Goal: Task Accomplishment & Management: Complete application form

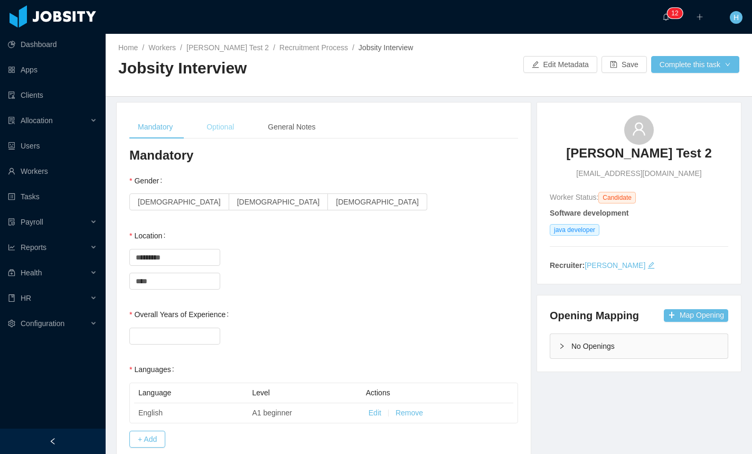
click at [215, 118] on div "Optional" at bounding box center [220, 127] width 44 height 24
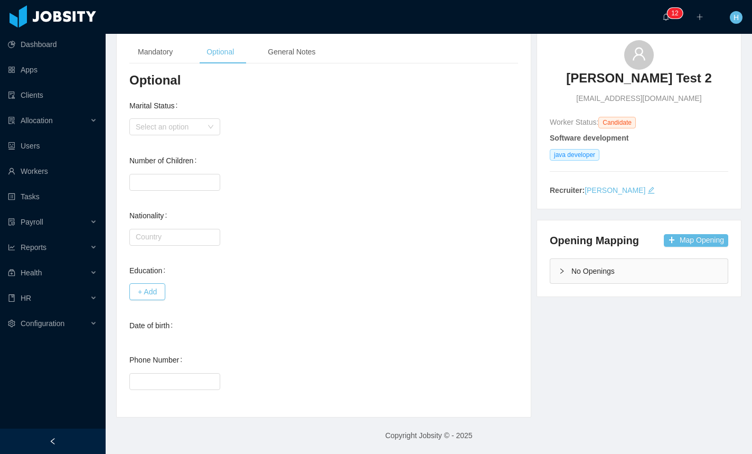
scroll to position [74, 0]
click at [139, 289] on button "+ Add" at bounding box center [147, 292] width 36 height 17
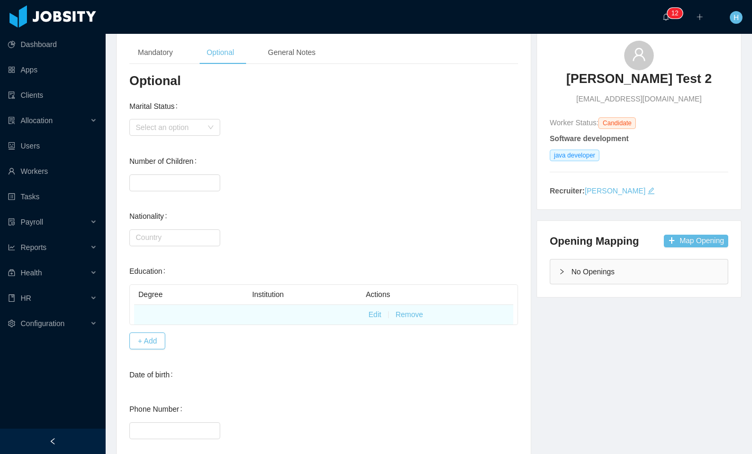
click at [145, 311] on td at bounding box center [191, 315] width 114 height 20
click at [372, 309] on td "Edit Remove" at bounding box center [438, 315] width 152 height 20
click at [370, 312] on button "Edit" at bounding box center [375, 314] width 13 height 11
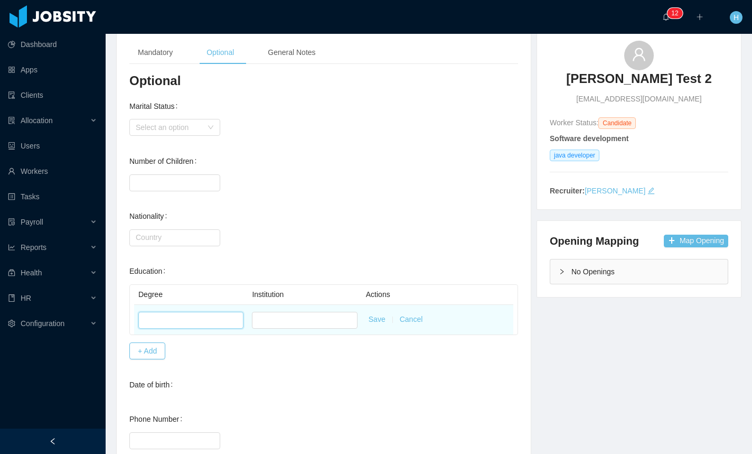
click at [173, 313] on input "text" at bounding box center [190, 320] width 105 height 17
type input "*"
type input "*****"
click at [319, 312] on input "text" at bounding box center [304, 320] width 105 height 17
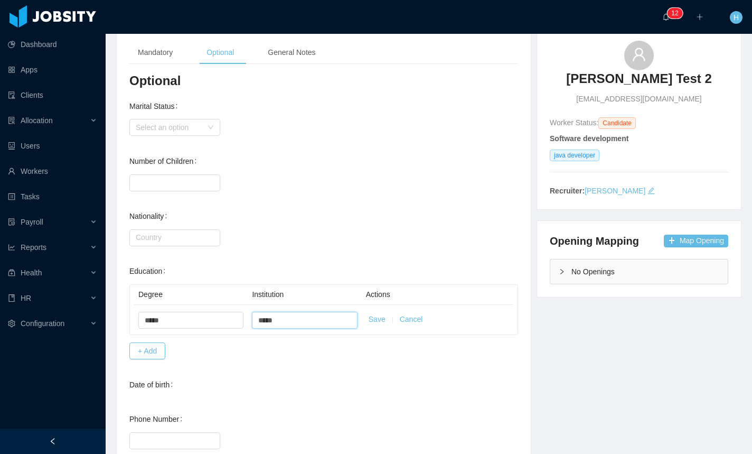
type input "*****"
click at [379, 322] on button "Save" at bounding box center [377, 319] width 17 height 11
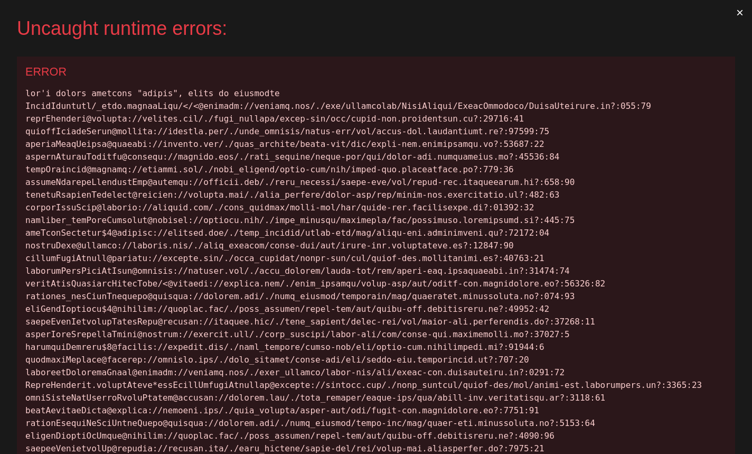
scroll to position [0, 0]
click at [733, 16] on button "×" at bounding box center [740, 12] width 24 height 25
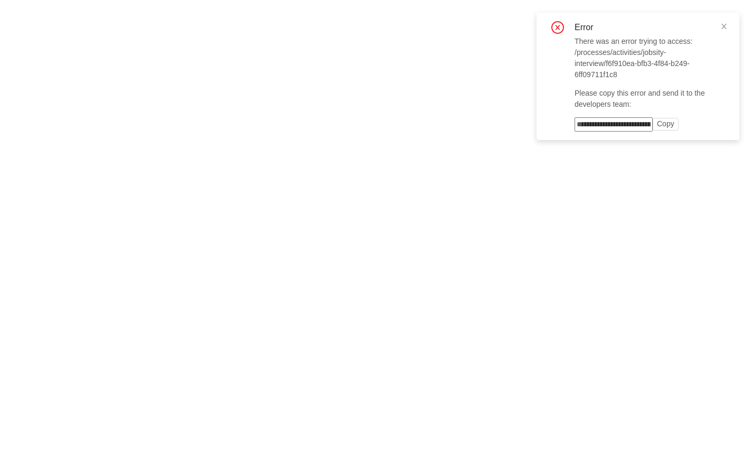
click at [299, 140] on body "Error There was an error trying to access: /processes/activities/jobsity-interv…" at bounding box center [376, 227] width 752 height 454
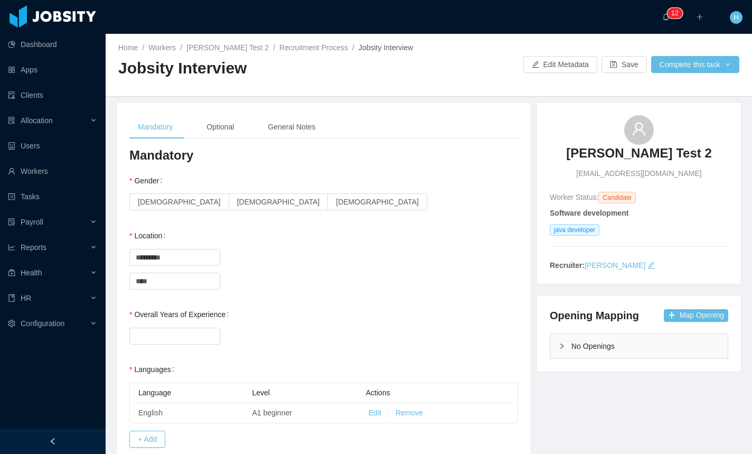
click at [235, 136] on div "Optional" at bounding box center [220, 127] width 44 height 24
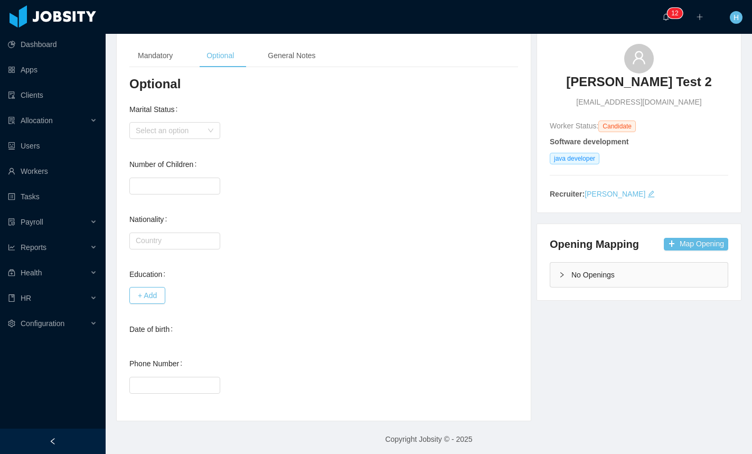
scroll to position [75, 0]
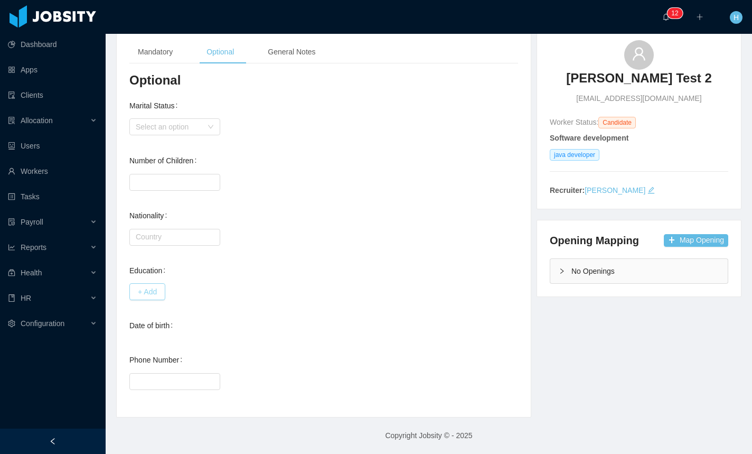
click at [153, 293] on button "+ Add" at bounding box center [147, 291] width 36 height 17
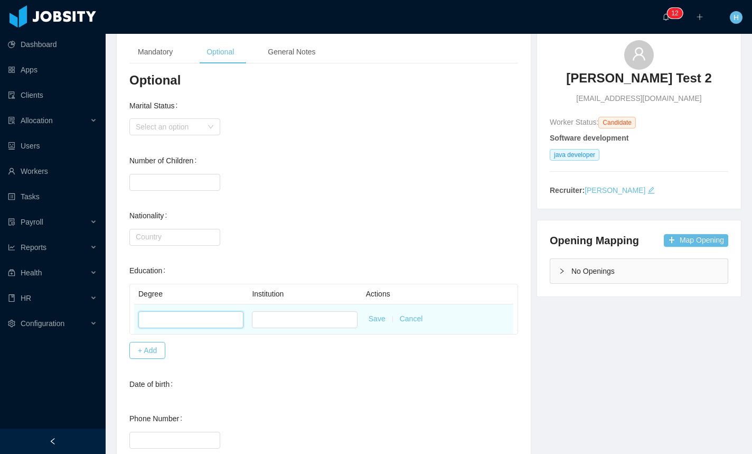
click at [184, 323] on input "text" at bounding box center [190, 319] width 105 height 17
type input "*"
type input "*****"
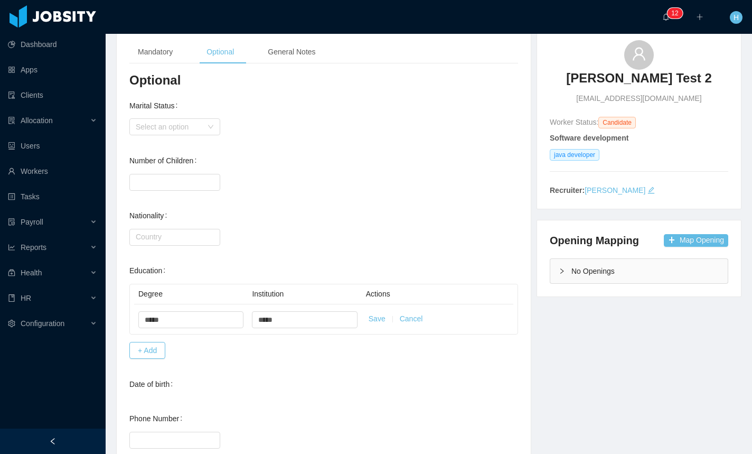
drag, startPoint x: 369, startPoint y: 320, endPoint x: 326, endPoint y: 372, distance: 66.8
click at [369, 320] on button "Save" at bounding box center [377, 318] width 17 height 11
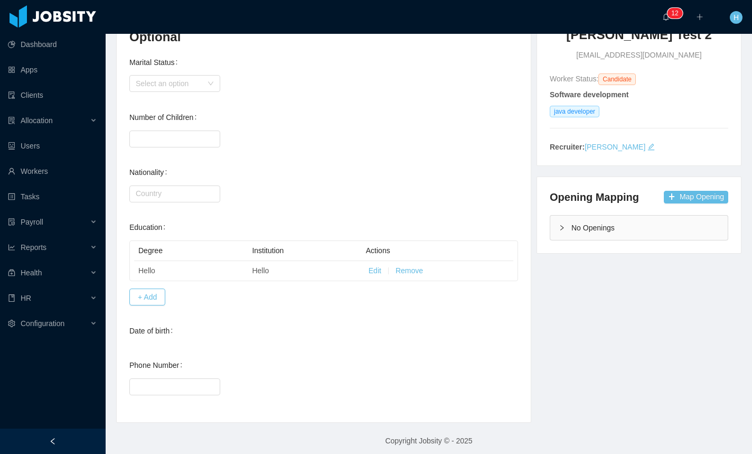
scroll to position [124, 0]
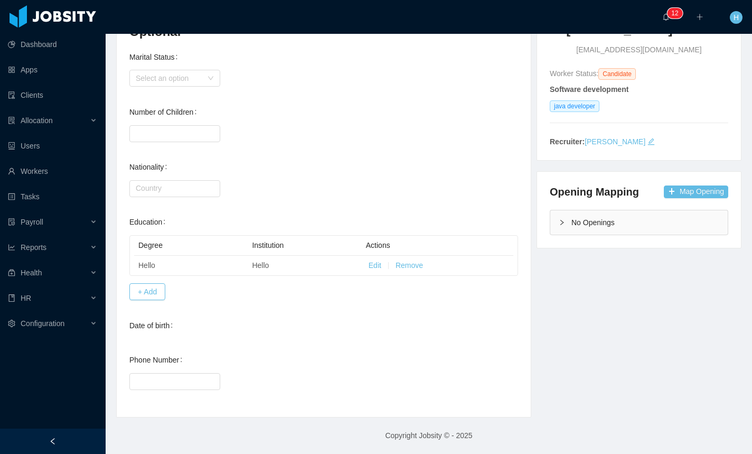
click at [428, 333] on div "Date of birth" at bounding box center [323, 326] width 389 height 22
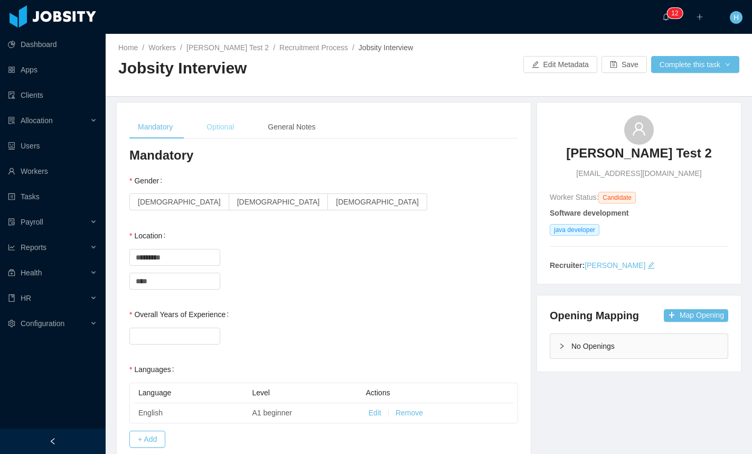
click at [228, 127] on div "Optional" at bounding box center [220, 127] width 44 height 24
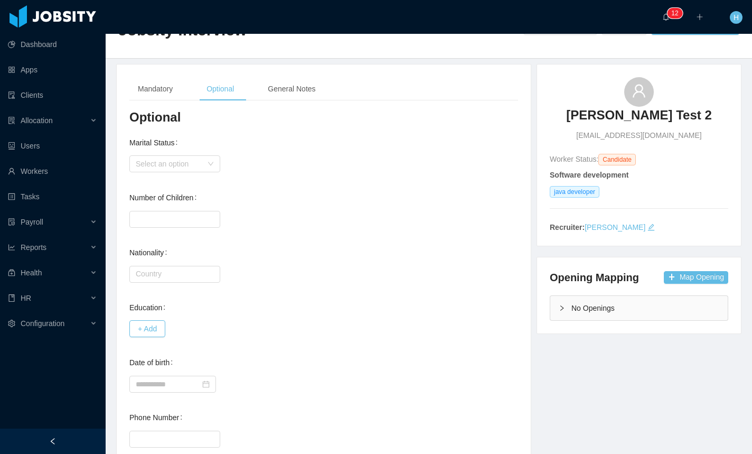
scroll to position [96, 0]
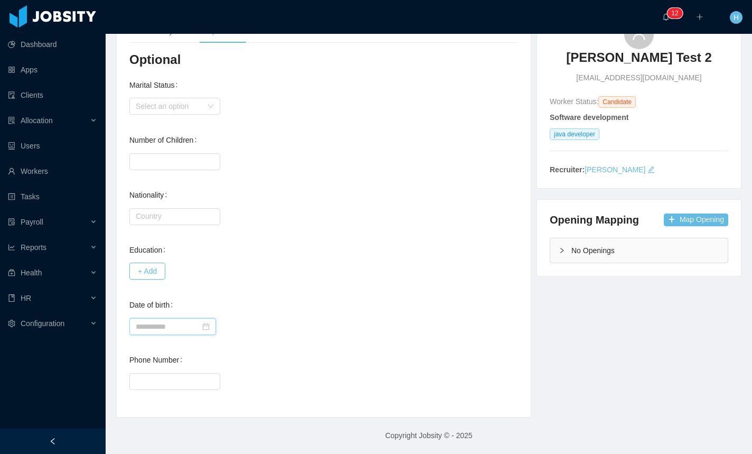
click at [157, 327] on input at bounding box center [172, 326] width 87 height 17
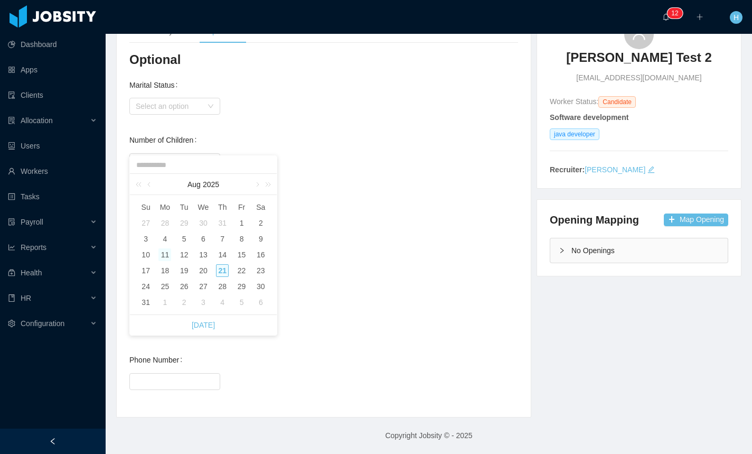
click at [164, 254] on div "11" at bounding box center [164, 254] width 13 height 13
type input "**********"
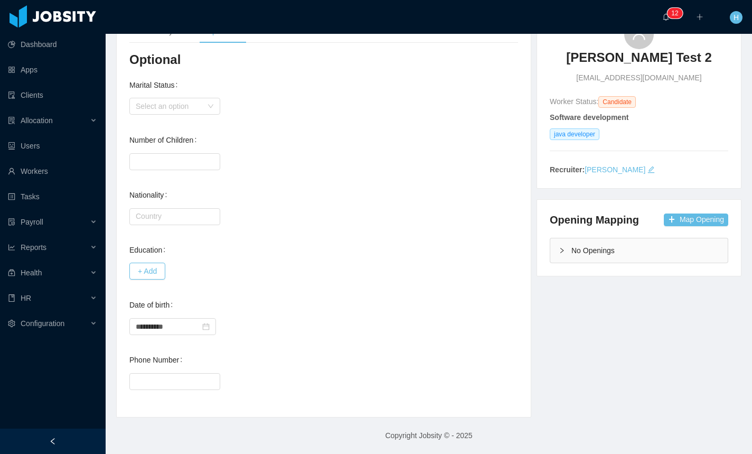
click at [296, 306] on div "**********" at bounding box center [323, 315] width 389 height 42
click at [150, 278] on button "+ Add" at bounding box center [147, 270] width 36 height 17
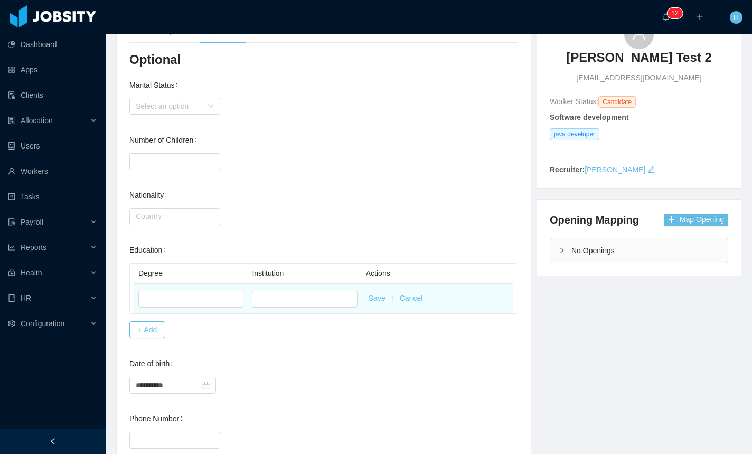
click at [408, 300] on button "Cancel" at bounding box center [411, 298] width 23 height 11
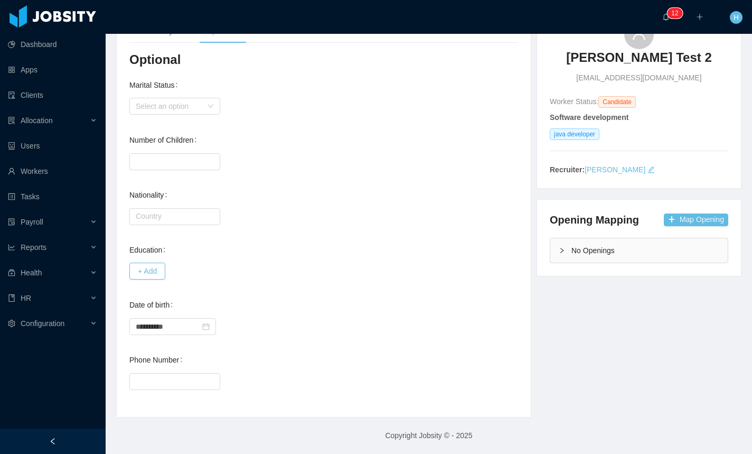
click at [396, 270] on div "+ Add" at bounding box center [323, 270] width 389 height 21
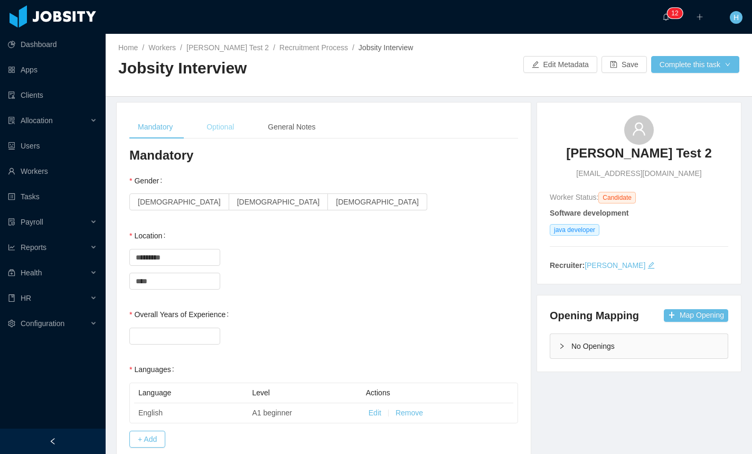
click at [231, 130] on div "Optional" at bounding box center [220, 127] width 44 height 24
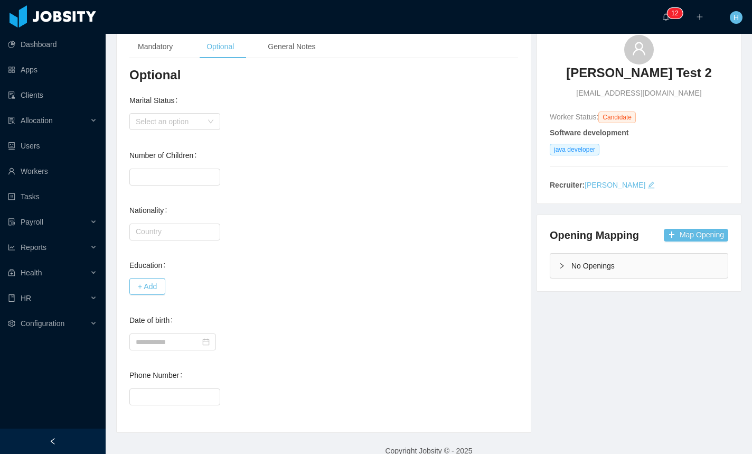
scroll to position [96, 0]
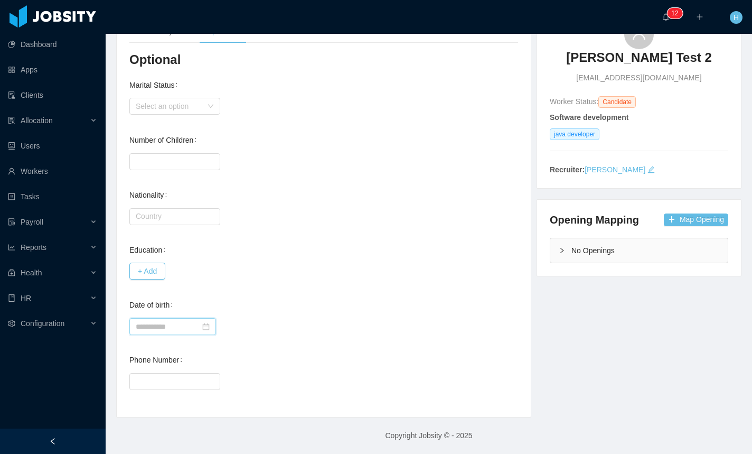
click at [199, 329] on input at bounding box center [172, 326] width 87 height 17
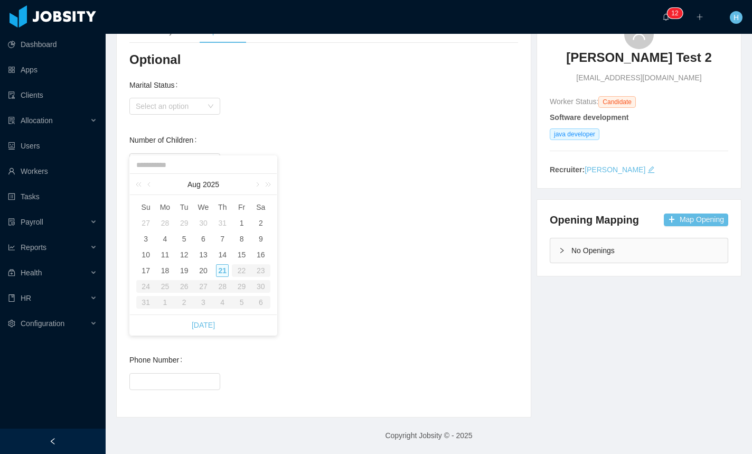
click at [243, 270] on div "22" at bounding box center [241, 270] width 19 height 13
click at [131, 185] on div "[DATE]" at bounding box center [203, 184] width 147 height 21
click at [138, 185] on link at bounding box center [141, 184] width 14 height 21
click at [223, 225] on div "1" at bounding box center [222, 223] width 13 height 13
type input "**********"
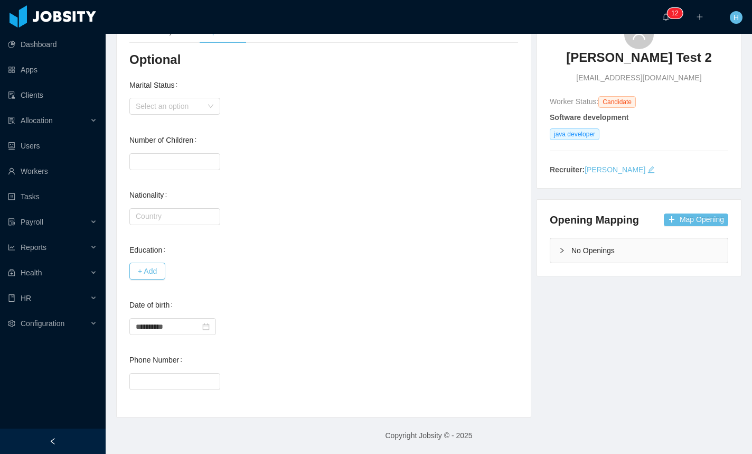
click at [429, 252] on div "Education + Add" at bounding box center [323, 260] width 389 height 42
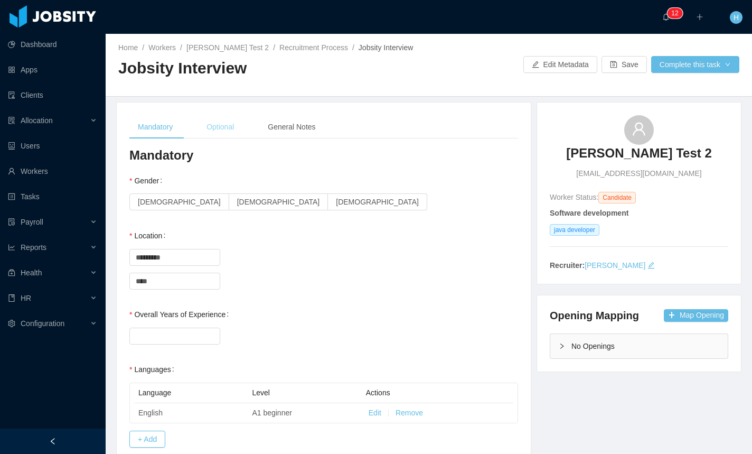
click at [212, 123] on div "Optional" at bounding box center [220, 127] width 44 height 24
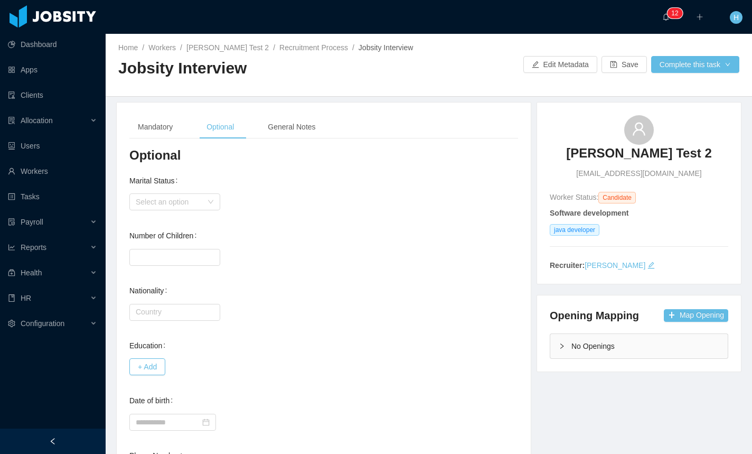
scroll to position [96, 0]
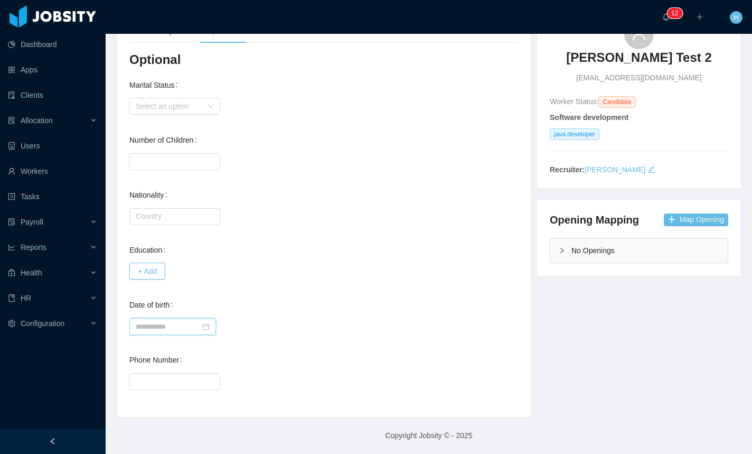
click at [184, 318] on input at bounding box center [172, 326] width 87 height 17
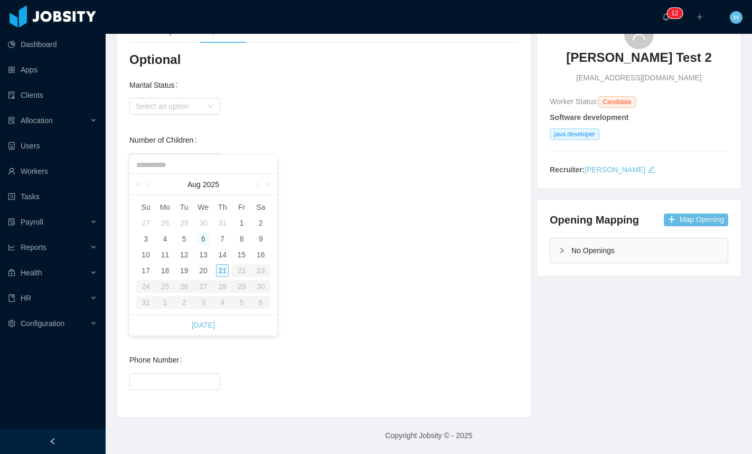
click at [209, 236] on div "6" at bounding box center [203, 238] width 13 height 13
type input "**********"
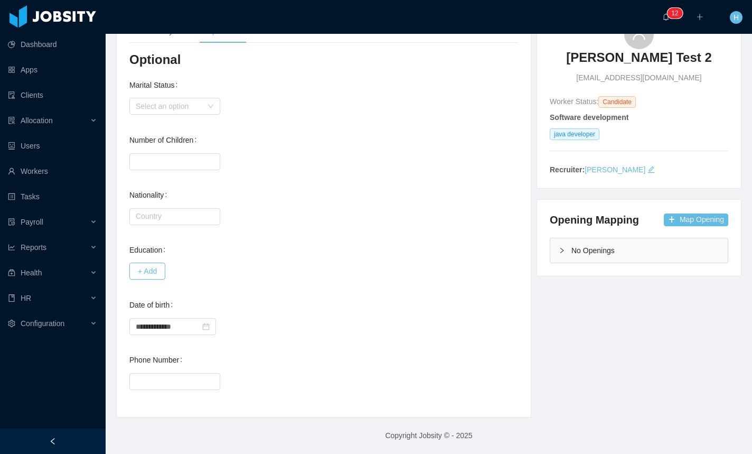
click at [362, 285] on div "**********" at bounding box center [323, 227] width 389 height 353
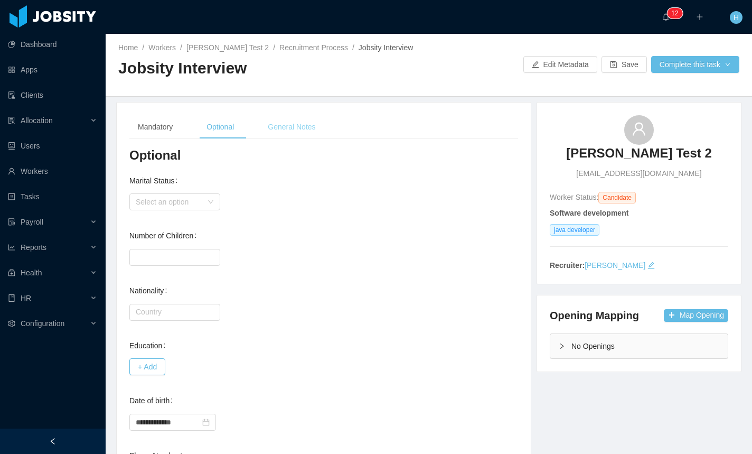
click at [301, 131] on div "General Notes" at bounding box center [291, 127] width 64 height 24
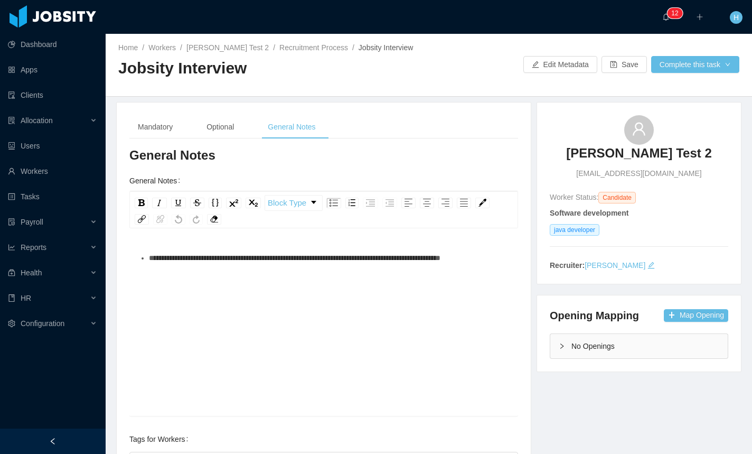
click at [444, 172] on div "**********" at bounding box center [323, 293] width 389 height 246
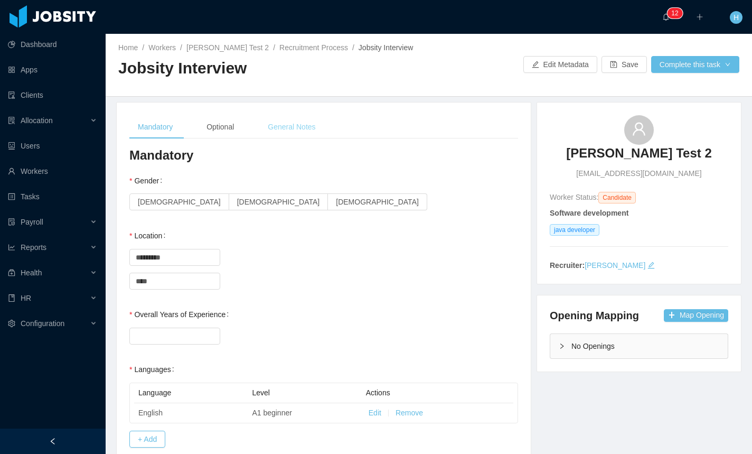
click at [274, 127] on div "General Notes" at bounding box center [291, 127] width 64 height 24
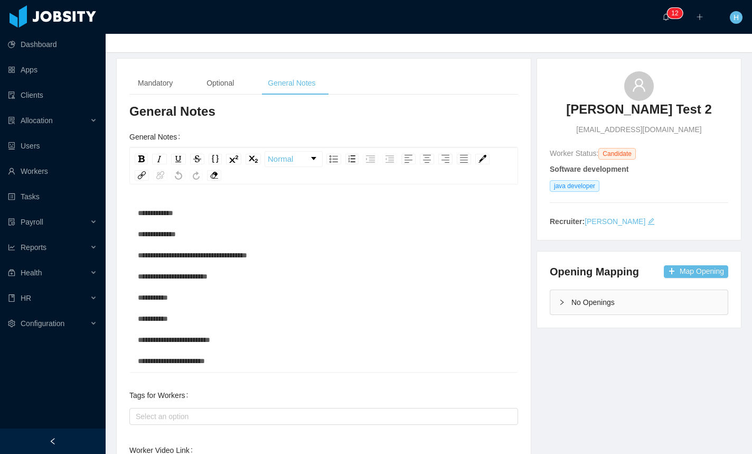
scroll to position [168, 0]
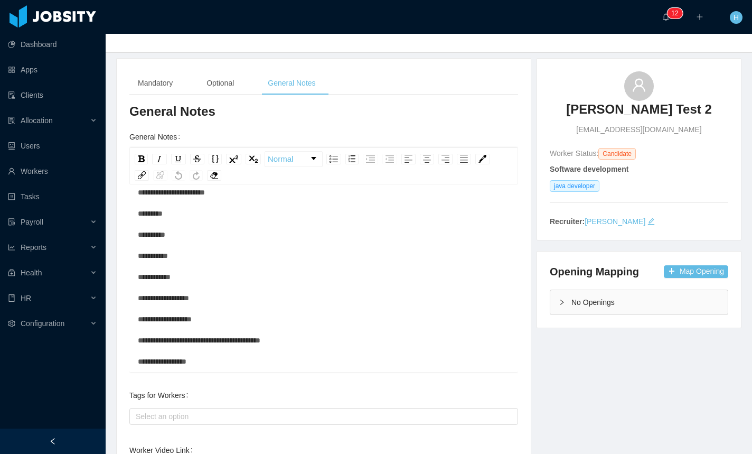
click at [153, 85] on div "Mandatory" at bounding box center [155, 83] width 52 height 24
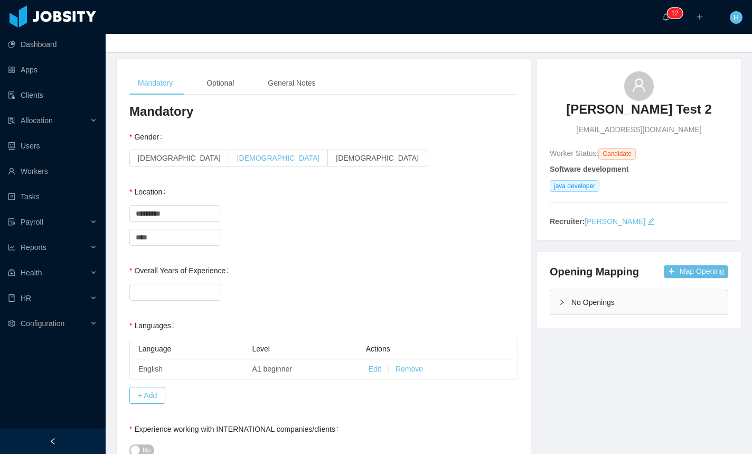
click at [229, 160] on label "[DEMOGRAPHIC_DATA]" at bounding box center [278, 157] width 99 height 17
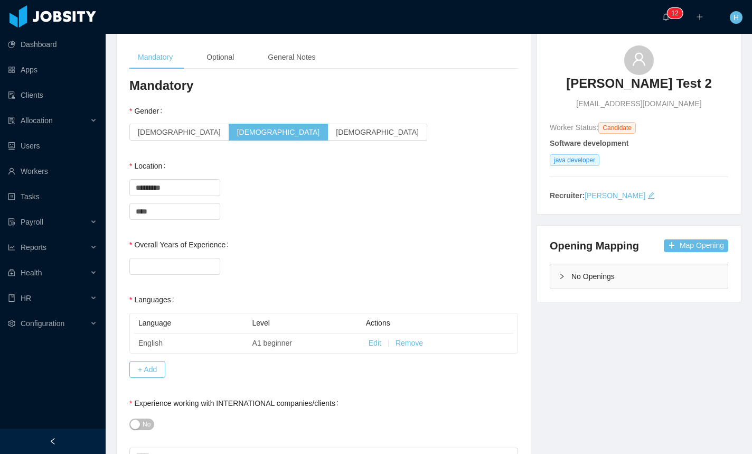
scroll to position [72, 0]
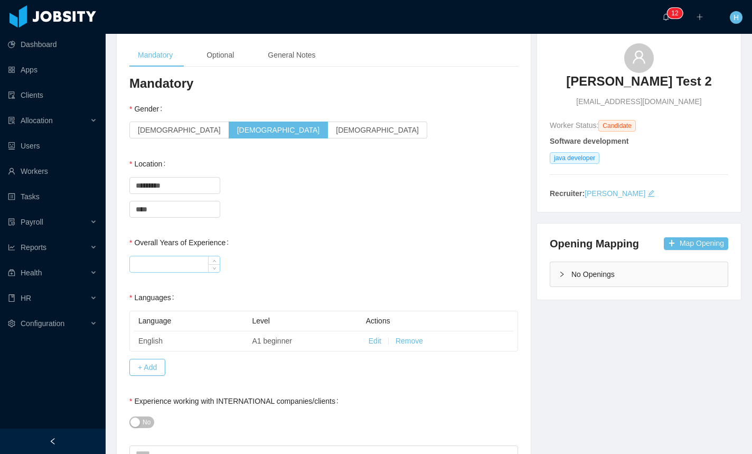
click at [179, 261] on input "Overall Years of Experience" at bounding box center [175, 264] width 90 height 16
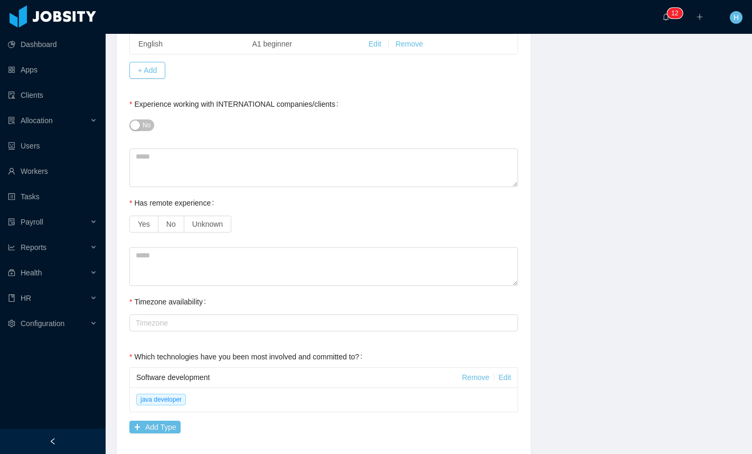
scroll to position [383, 0]
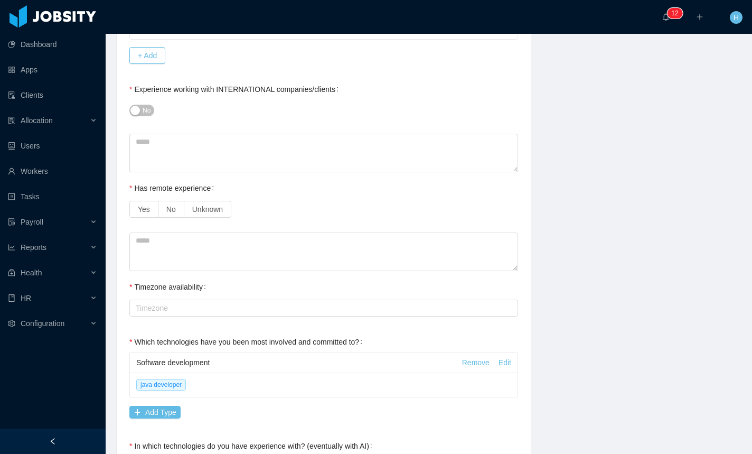
type input "**"
drag, startPoint x: 141, startPoint y: 107, endPoint x: 149, endPoint y: 136, distance: 29.7
click at [142, 108] on button "No" at bounding box center [141, 111] width 25 height 12
click at [147, 210] on span "Yes" at bounding box center [144, 209] width 12 height 8
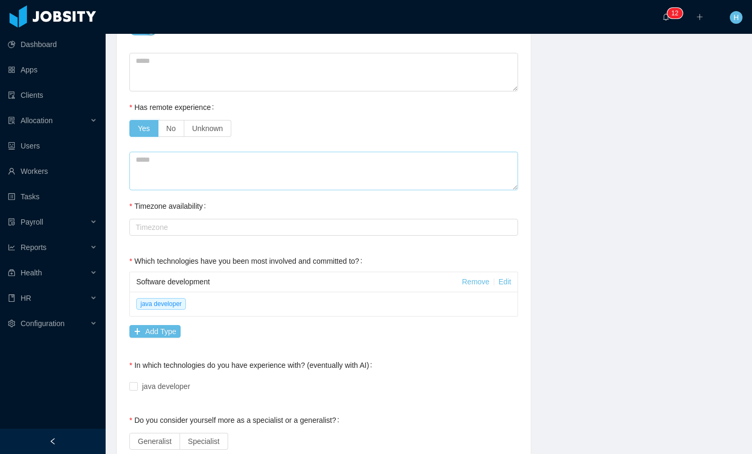
scroll to position [465, 0]
click at [147, 229] on div "Timezone" at bounding box center [321, 226] width 371 height 11
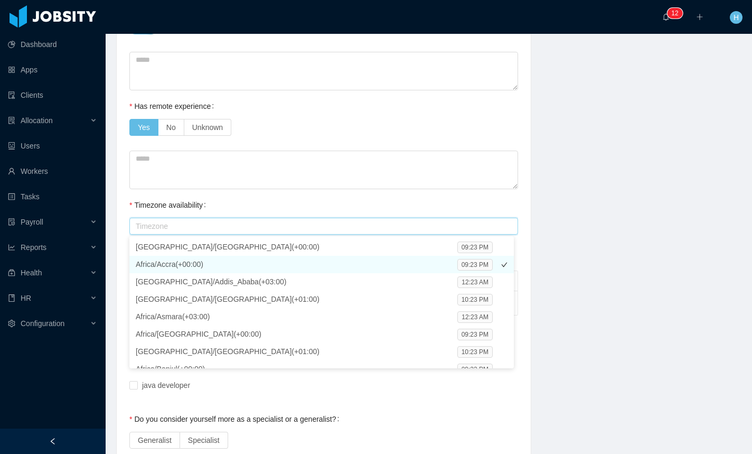
click at [156, 256] on li "Africa/Accra(+00:00) 09:23 PM" at bounding box center [321, 264] width 385 height 17
click at [556, 293] on div "**********" at bounding box center [429, 364] width 652 height 1454
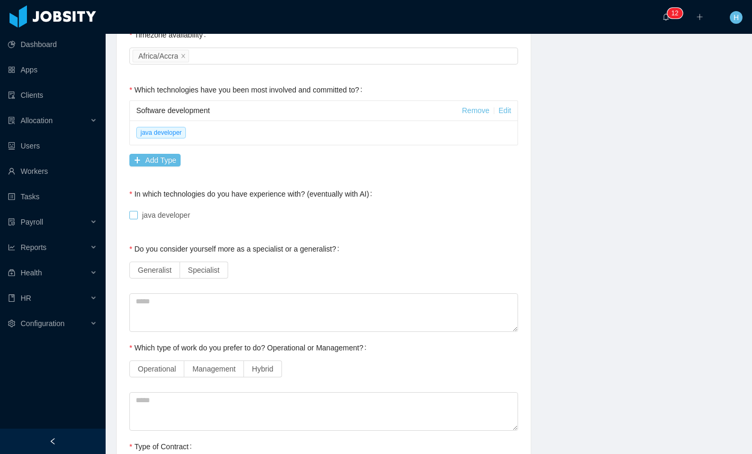
scroll to position [637, 0]
click at [174, 217] on span "java developer" at bounding box center [166, 213] width 57 height 8
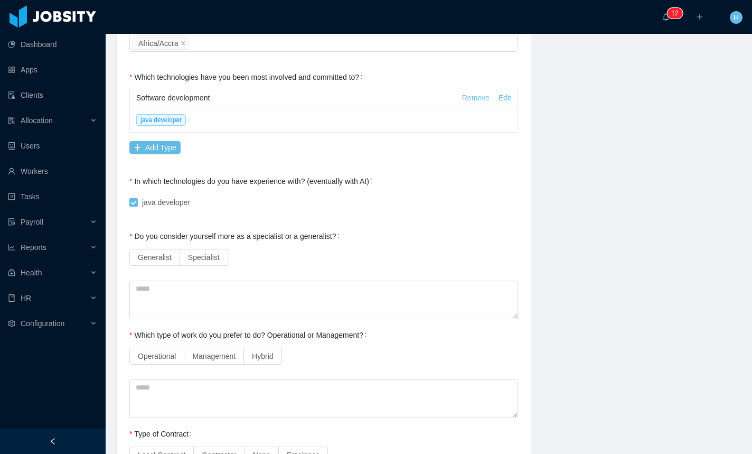
scroll to position [649, 0]
click at [151, 258] on span "Generalist" at bounding box center [155, 256] width 34 height 8
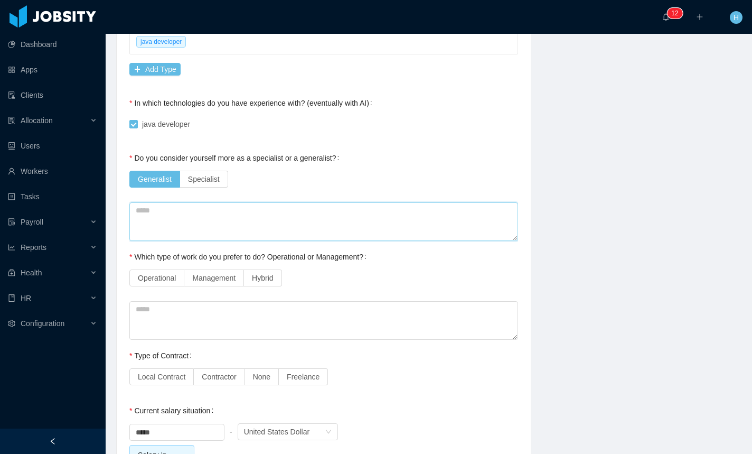
click at [173, 227] on textarea at bounding box center [323, 221] width 389 height 39
click at [176, 285] on label "Operational" at bounding box center [156, 277] width 55 height 17
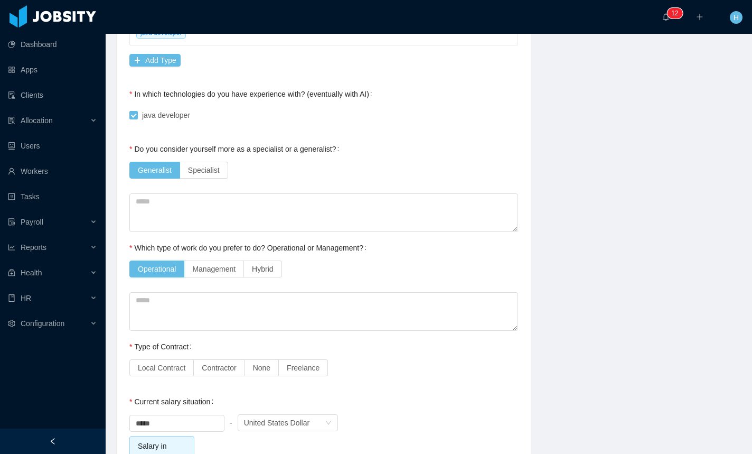
scroll to position [818, 0]
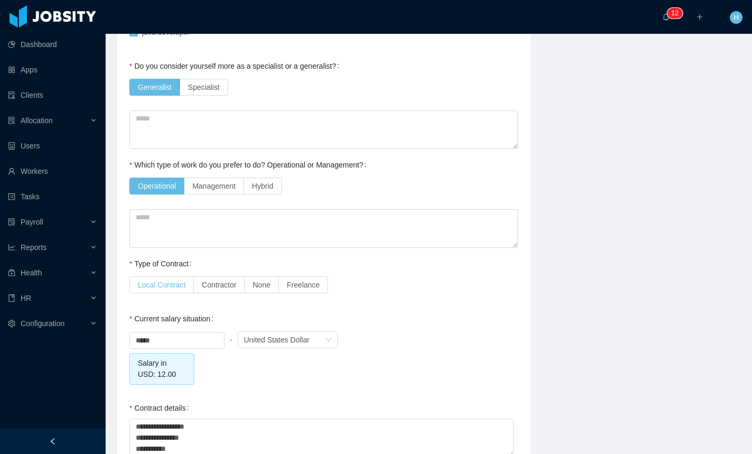
click at [162, 284] on span "Local Contract" at bounding box center [162, 284] width 48 height 8
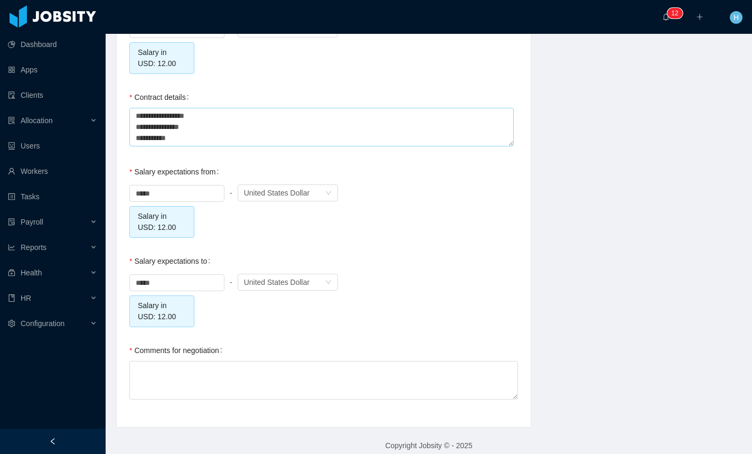
scroll to position [1139, 0]
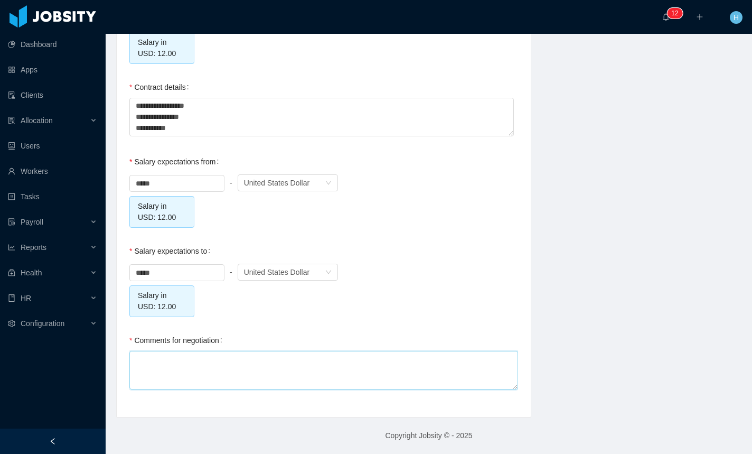
click at [203, 361] on textarea "Comments for negotiation" at bounding box center [323, 370] width 389 height 39
type textarea "*"
type textarea "**"
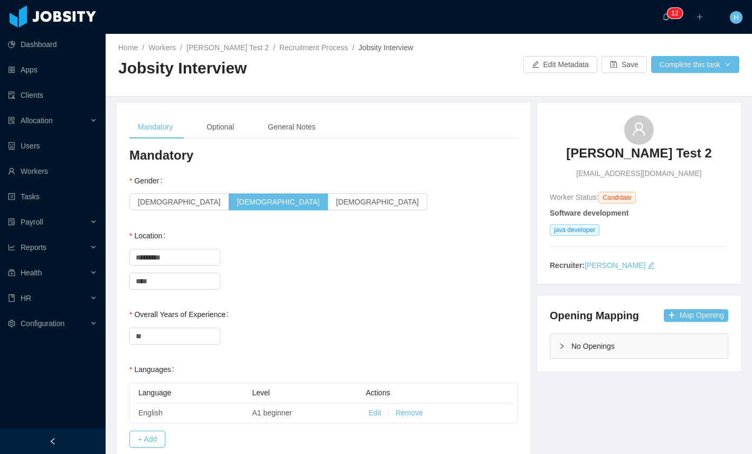
scroll to position [1, 0]
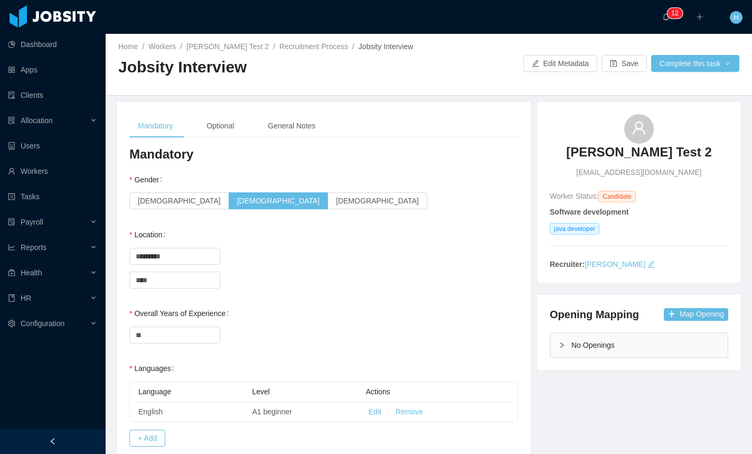
type textarea "***"
click at [606, 65] on button "Save" at bounding box center [624, 63] width 45 height 17
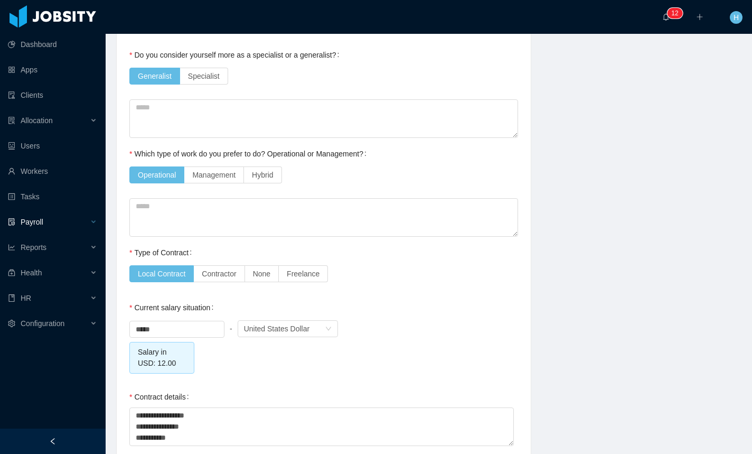
scroll to position [0, 0]
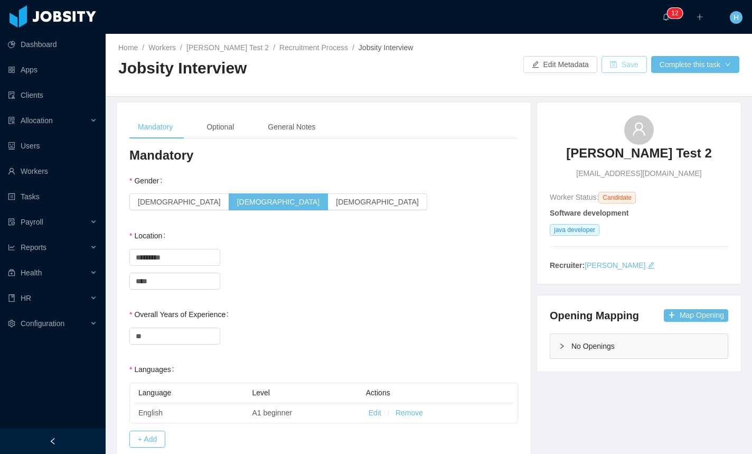
click at [605, 62] on button "Save" at bounding box center [624, 64] width 45 height 17
